Goal: Information Seeking & Learning: Learn about a topic

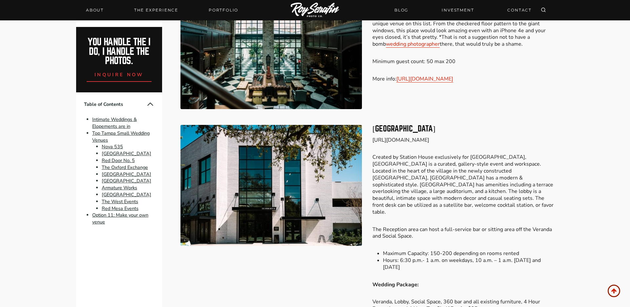
scroll to position [947, 0]
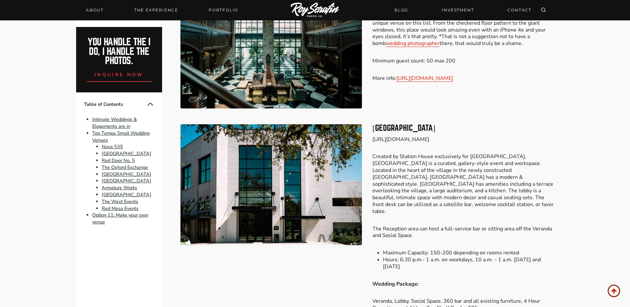
drag, startPoint x: 458, startPoint y: 139, endPoint x: 372, endPoint y: 138, distance: 86.0
click at [372, 138] on div "[GEOGRAPHIC_DATA] [URL][DOMAIN_NAME] Created by Station House exclusively for […" at bounding box center [368, 217] width 374 height 203
copy p "[URL][DOMAIN_NAME]"
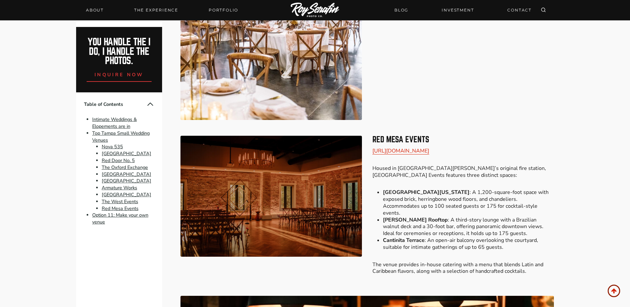
scroll to position [1942, 0]
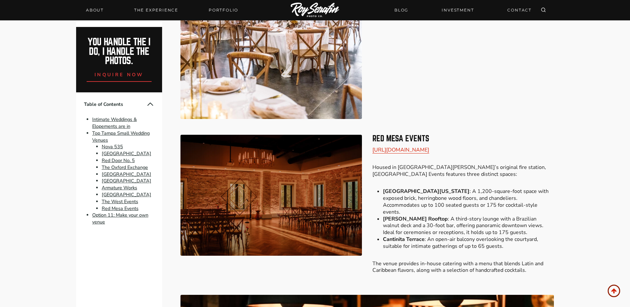
click at [524, 127] on div "Red Mesa Events [URL][DOMAIN_NAME] Housed in [GEOGRAPHIC_DATA][PERSON_NAME]’s o…" at bounding box center [368, 211] width 374 height 168
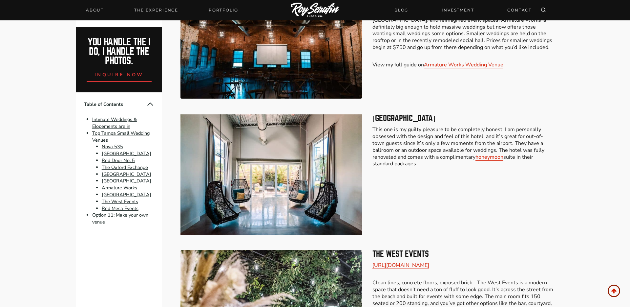
scroll to position [1585, 0]
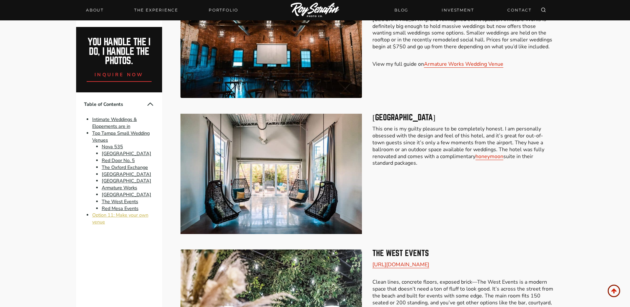
click at [135, 214] on link "Option 11: Make your own venue" at bounding box center [120, 218] width 56 height 13
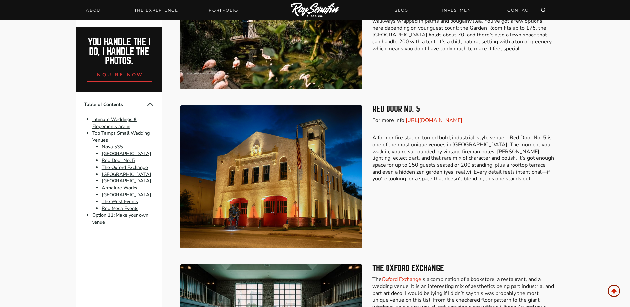
scroll to position [670, 0]
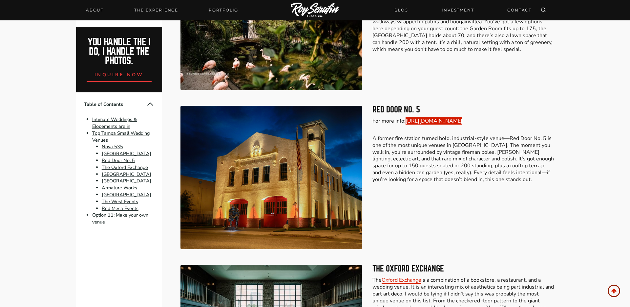
click at [459, 122] on link "[URL][DOMAIN_NAME]" at bounding box center [434, 120] width 57 height 7
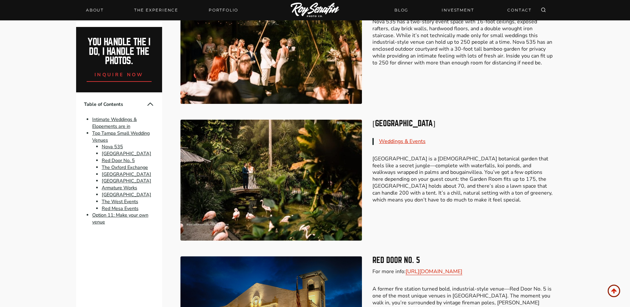
scroll to position [520, 0]
click at [405, 139] on link "Weddings & Events" at bounding box center [402, 140] width 47 height 7
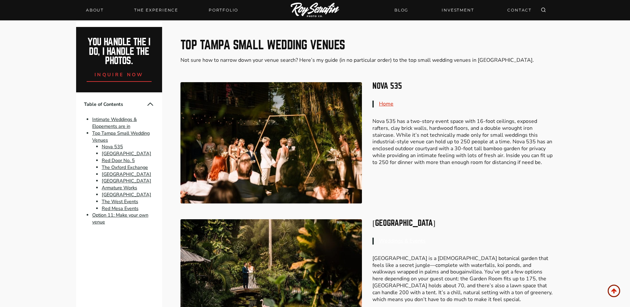
scroll to position [419, 0]
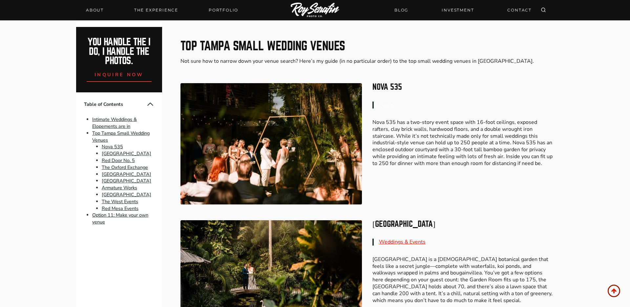
click at [391, 105] on link "Home" at bounding box center [386, 104] width 14 height 7
